Goal: Find specific page/section: Find specific page/section

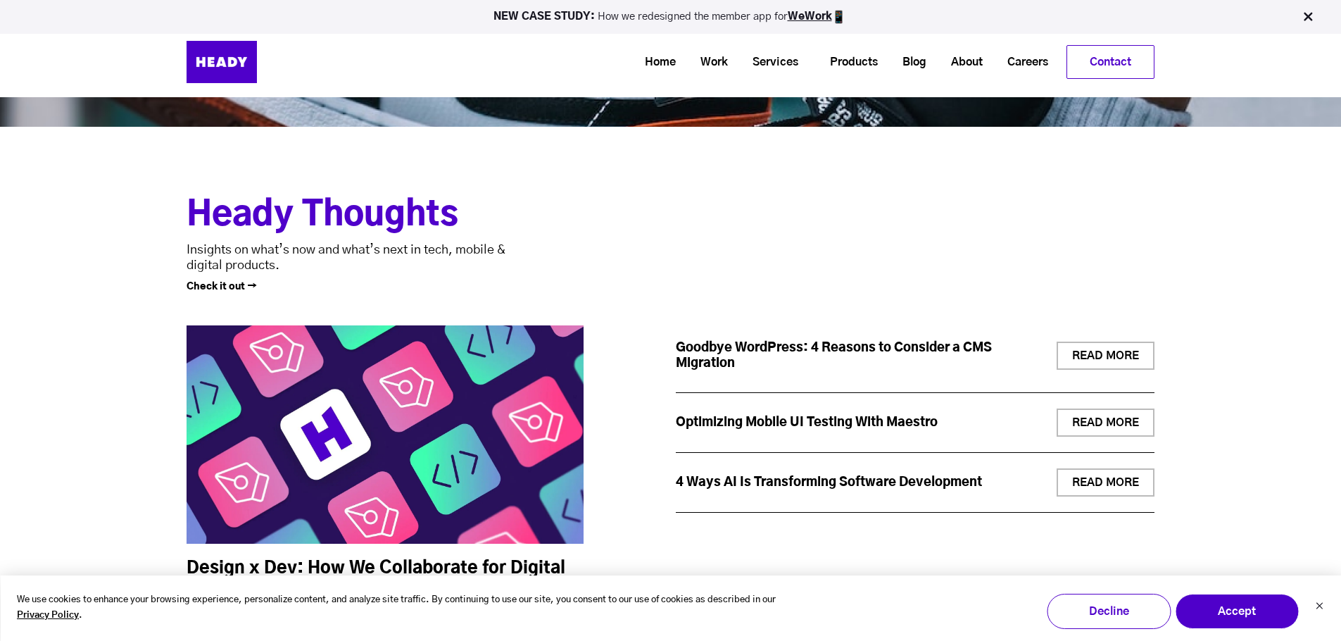
scroll to position [4888, 0]
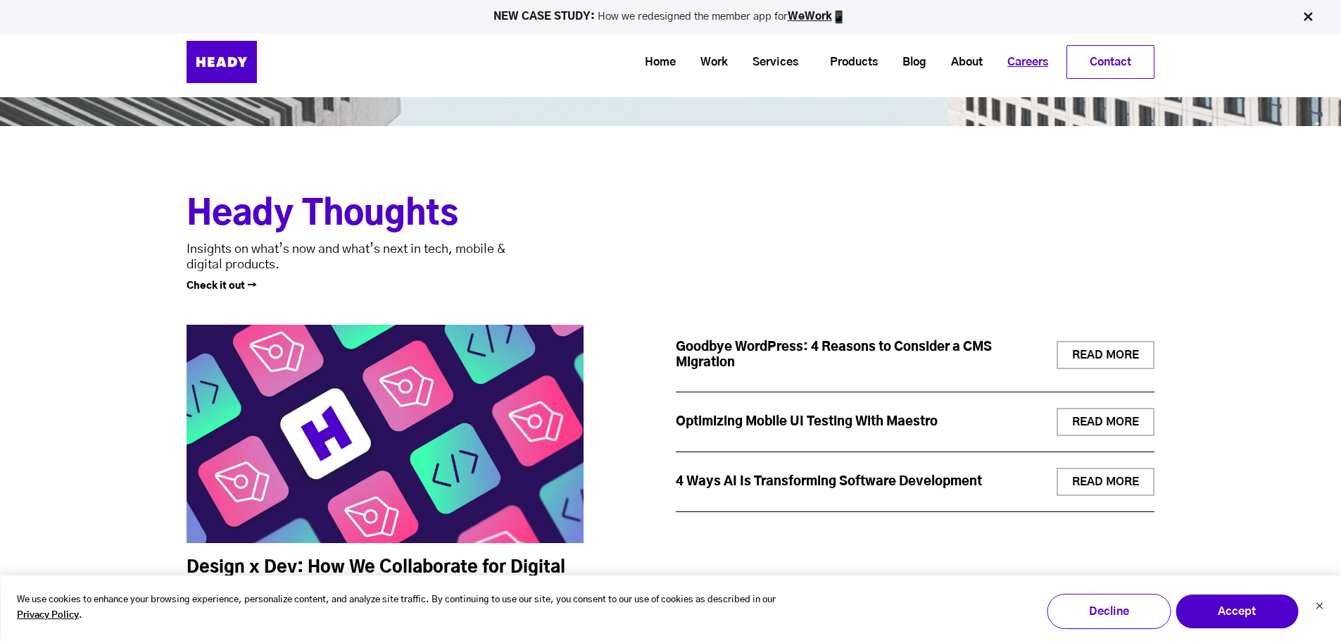
click at [1022, 65] on link "Careers" at bounding box center [1022, 62] width 65 height 26
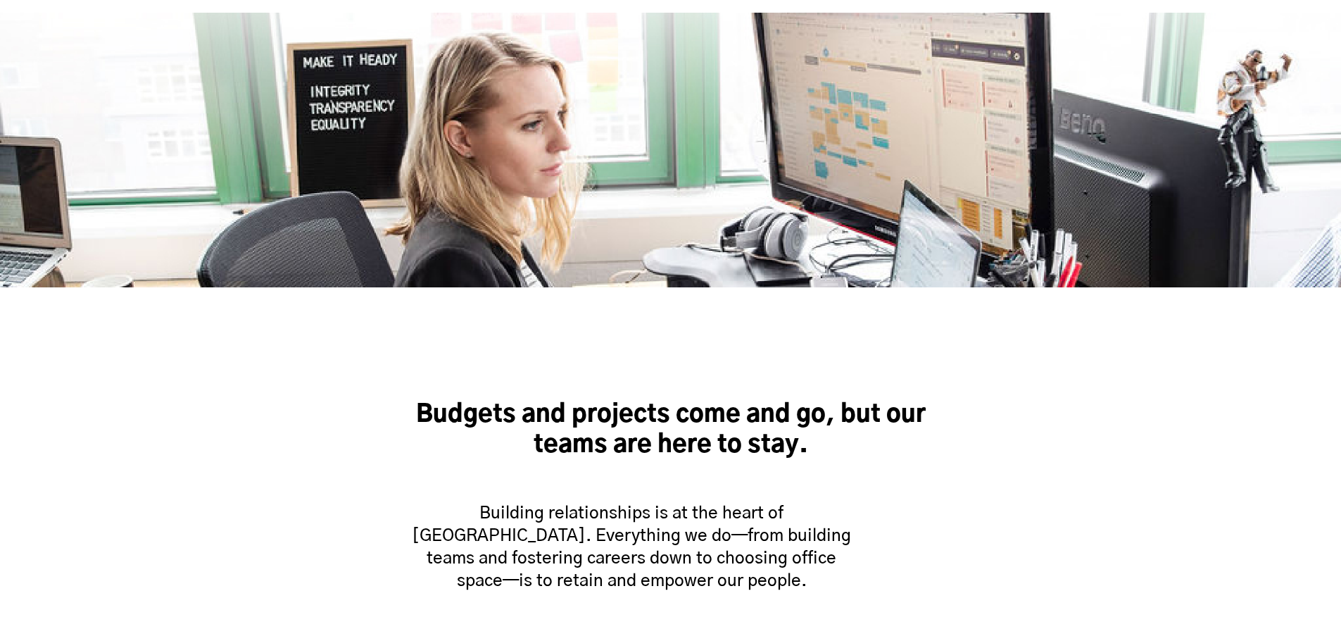
scroll to position [738, 0]
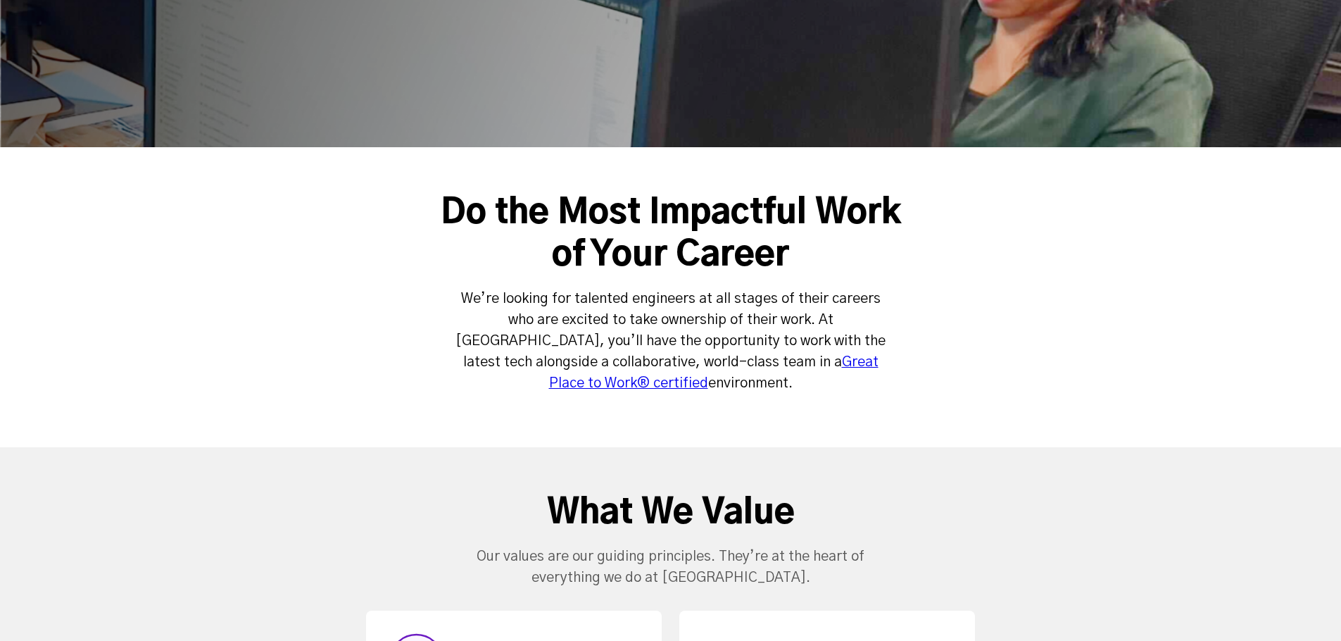
scroll to position [58, 0]
